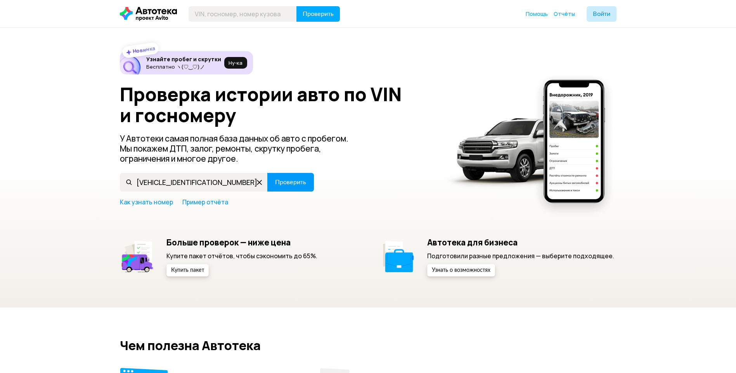
type input "[VEHICLE_IDENTIFICATION_NUMBER]"
click at [288, 182] on span "Проверить" at bounding box center [290, 182] width 31 height 6
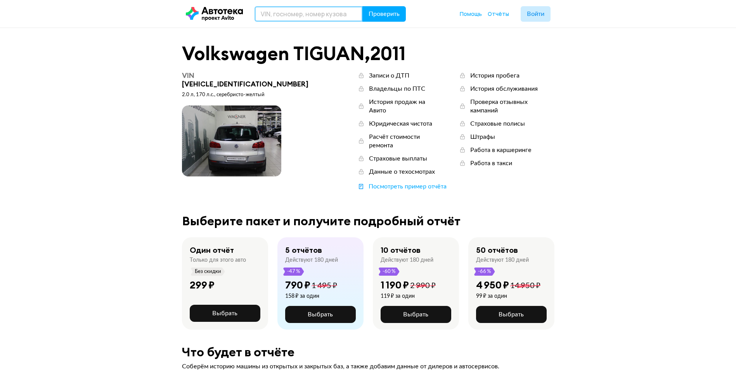
click at [320, 17] on input "text" at bounding box center [309, 14] width 108 height 16
paste input "[US_VEHICLE_IDENTIFICATION_NUMBER]"
type input "[US_VEHICLE_IDENTIFICATION_NUMBER]"
click at [394, 17] on span "Проверить" at bounding box center [384, 14] width 31 height 6
